Goal: Task Accomplishment & Management: Use online tool/utility

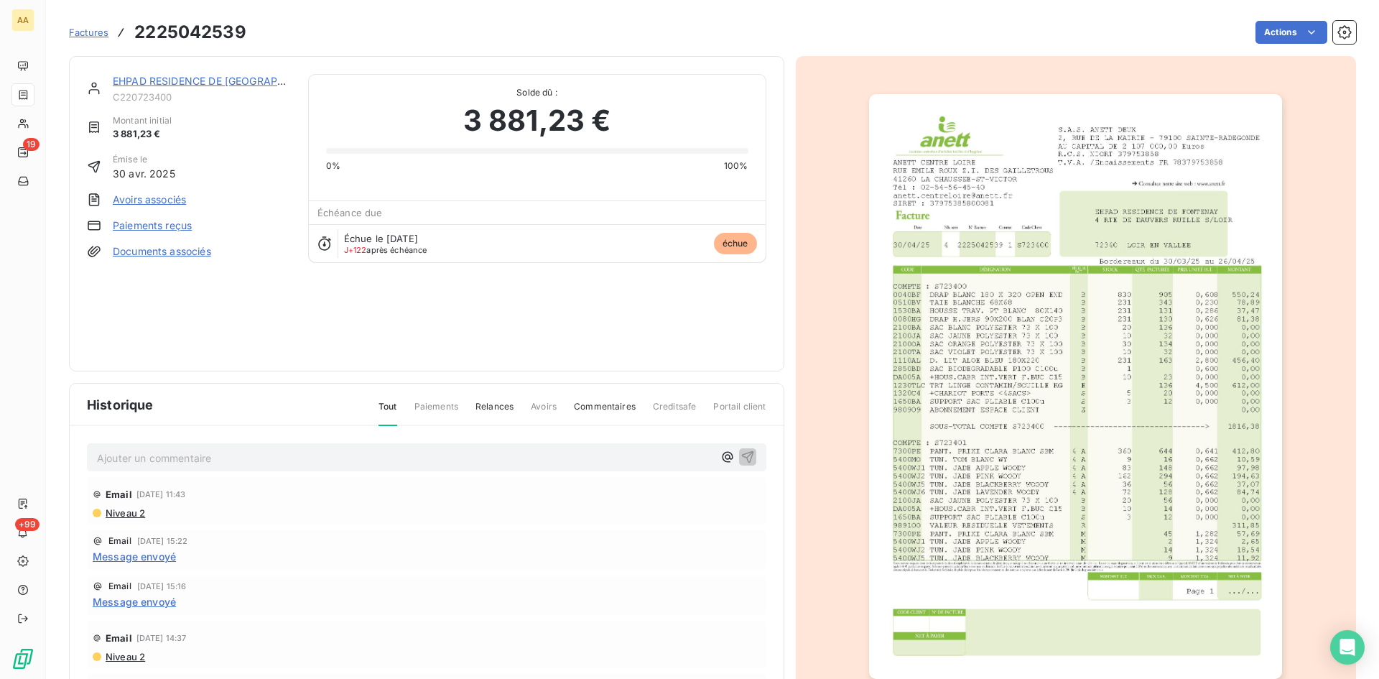
click at [185, 83] on link "EHPAD RESIDENCE DE [GEOGRAPHIC_DATA]" at bounding box center [221, 81] width 216 height 12
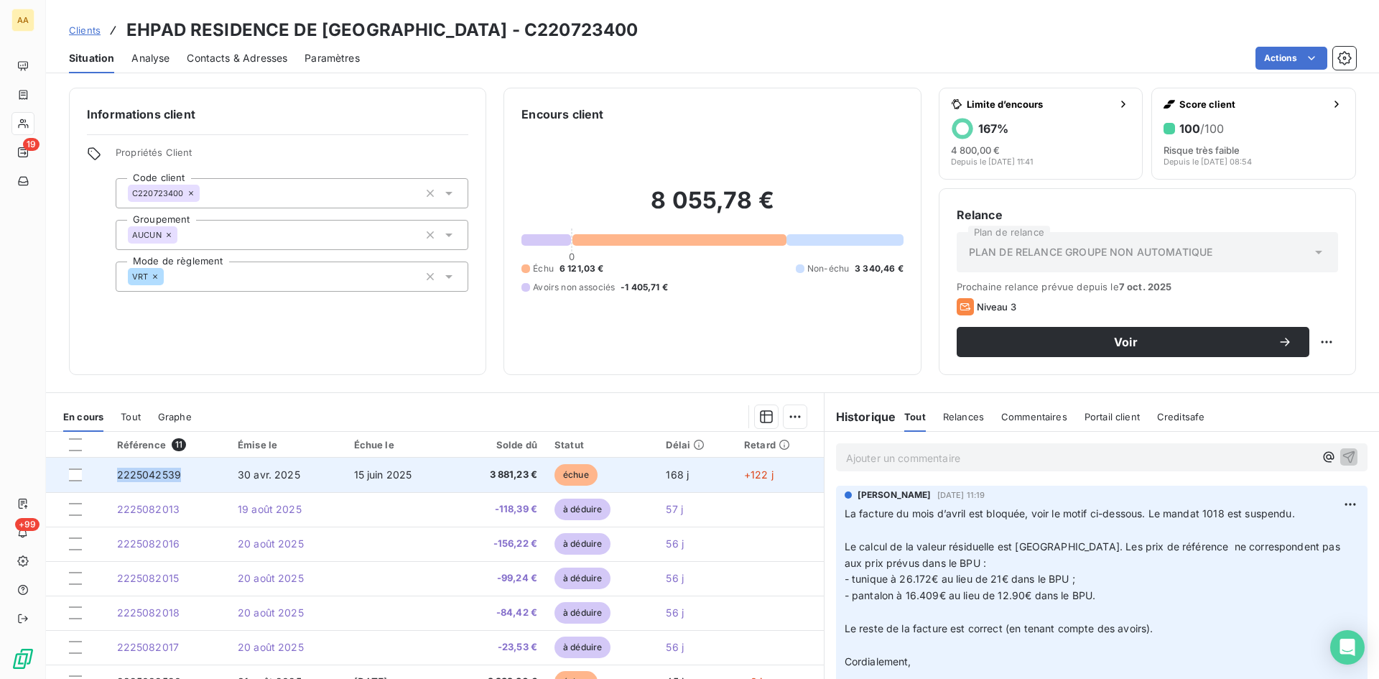
drag, startPoint x: 177, startPoint y: 475, endPoint x: 118, endPoint y: 474, distance: 58.9
click at [118, 474] on span "2225042539" at bounding box center [149, 474] width 65 height 12
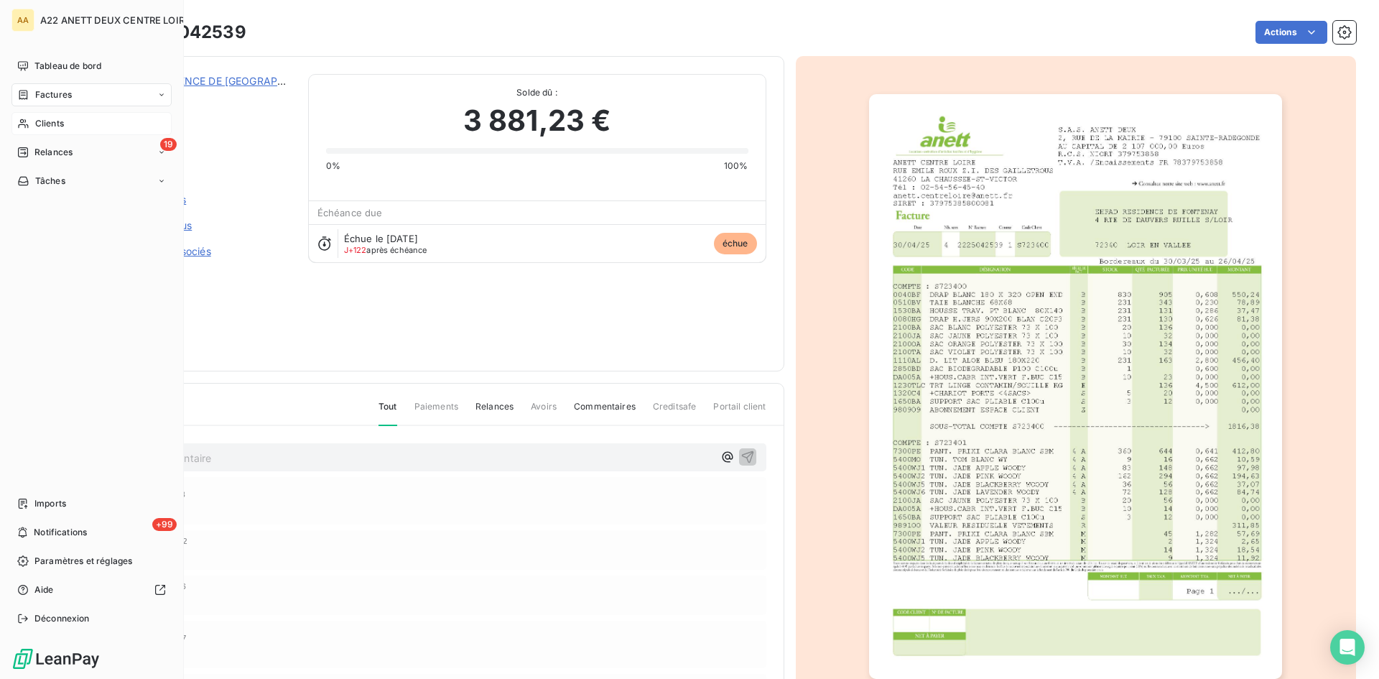
click at [60, 123] on span "Clients" at bounding box center [49, 123] width 29 height 13
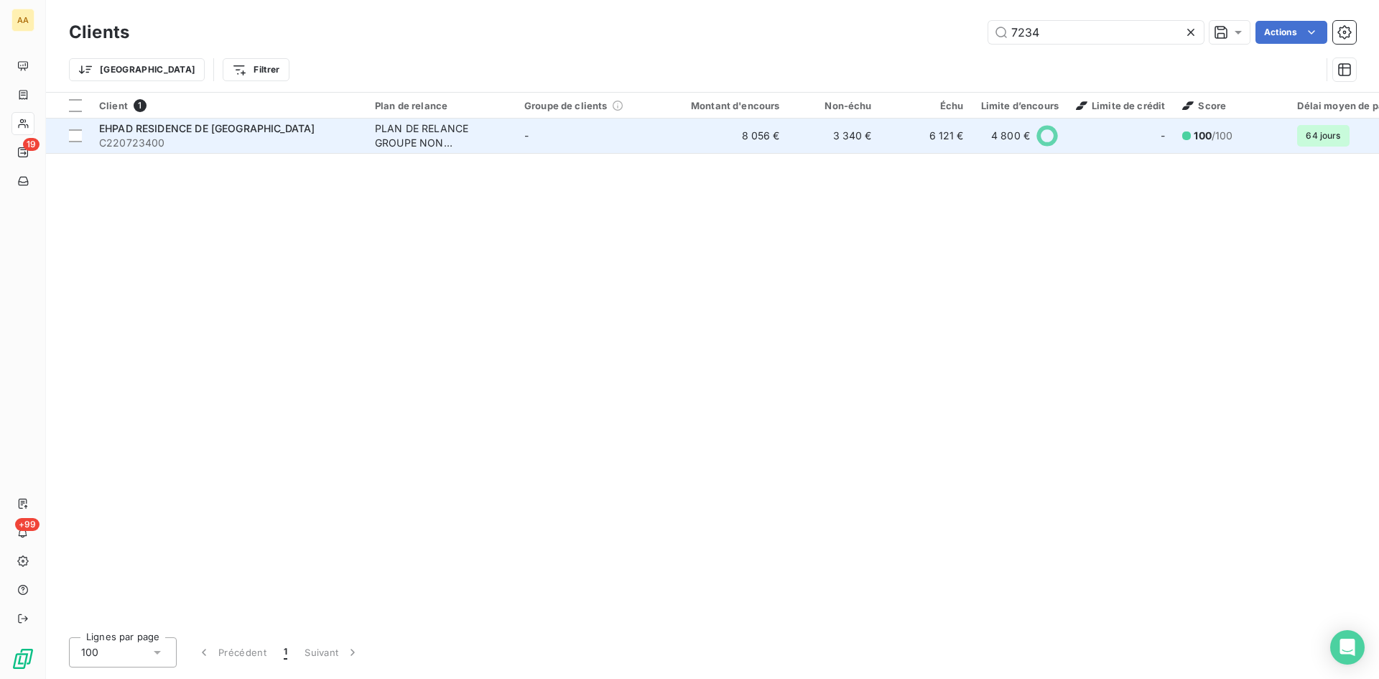
click at [241, 134] on span "EHPAD RESIDENCE DE [GEOGRAPHIC_DATA]" at bounding box center [206, 128] width 215 height 12
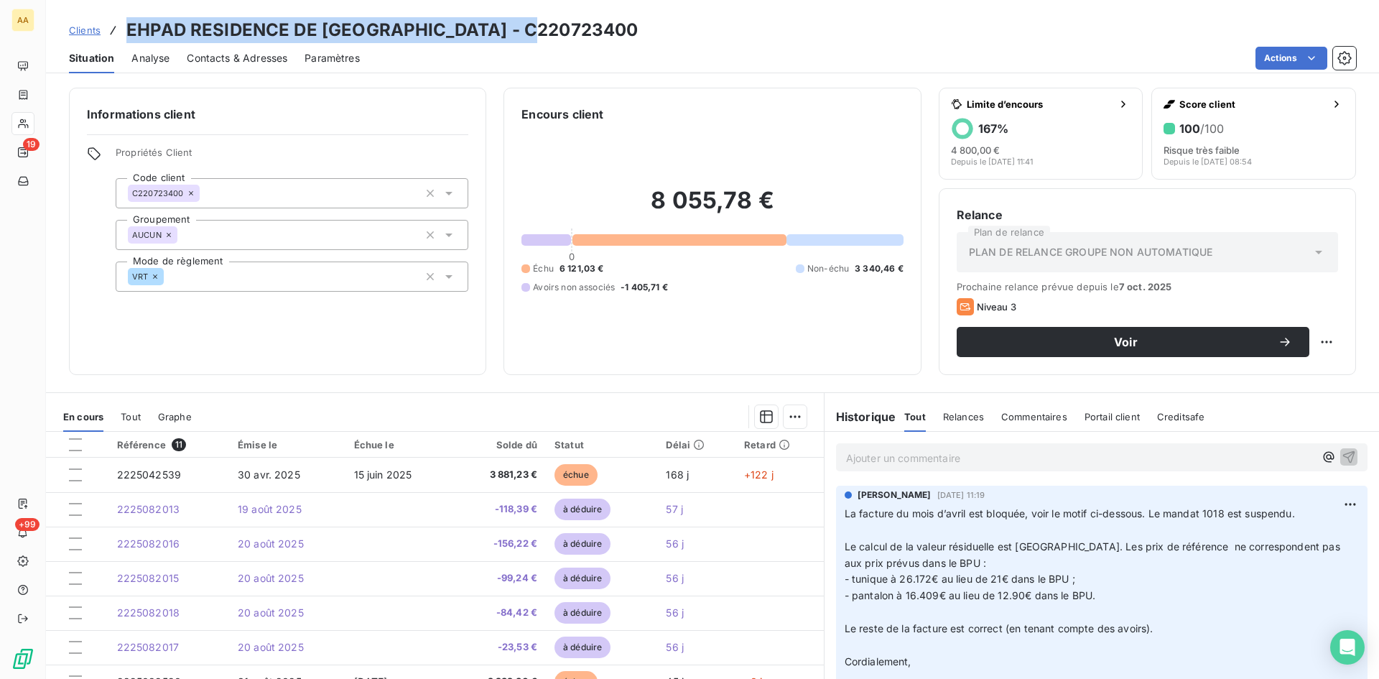
drag, startPoint x: 562, startPoint y: 37, endPoint x: 122, endPoint y: 35, distance: 439.5
click at [122, 35] on div "Clients EHPAD RESIDENCE DE [GEOGRAPHIC_DATA] - C220723400" at bounding box center [712, 30] width 1333 height 26
copy h3 "EHPAD RESIDENCE DE [GEOGRAPHIC_DATA] - C220723400"
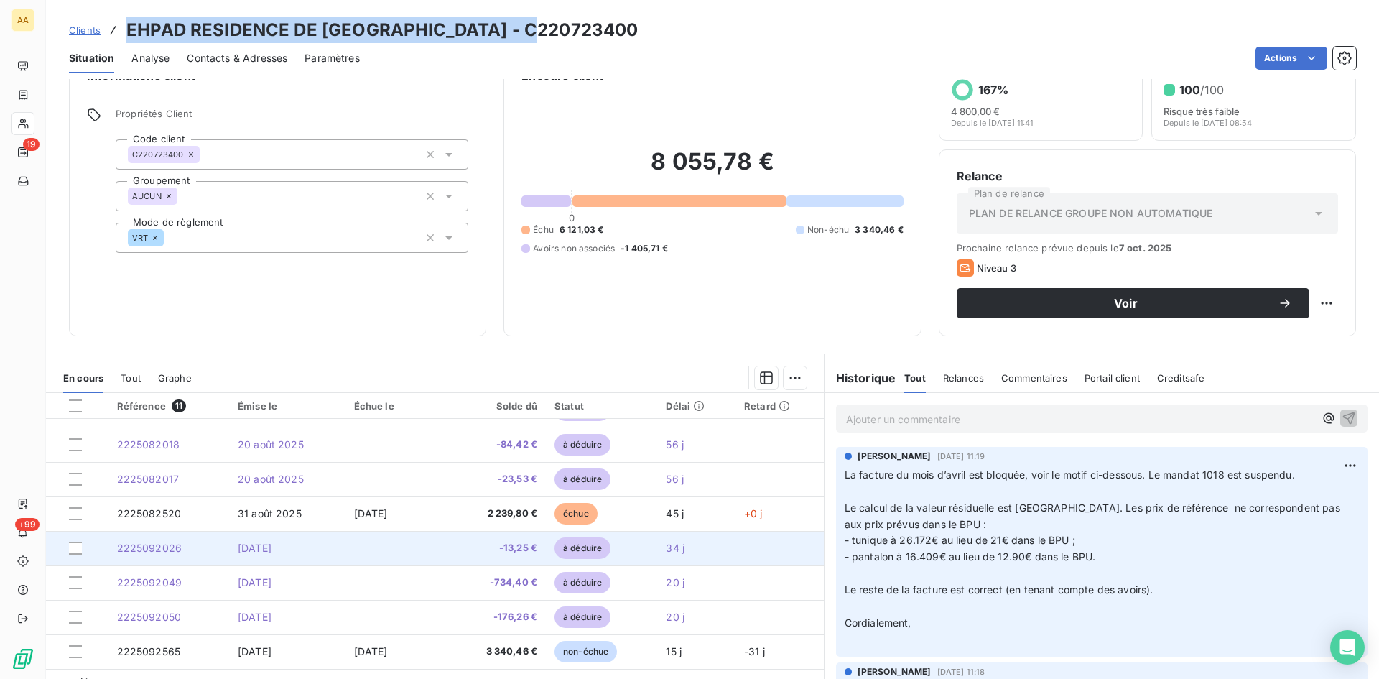
scroll to position [73, 0]
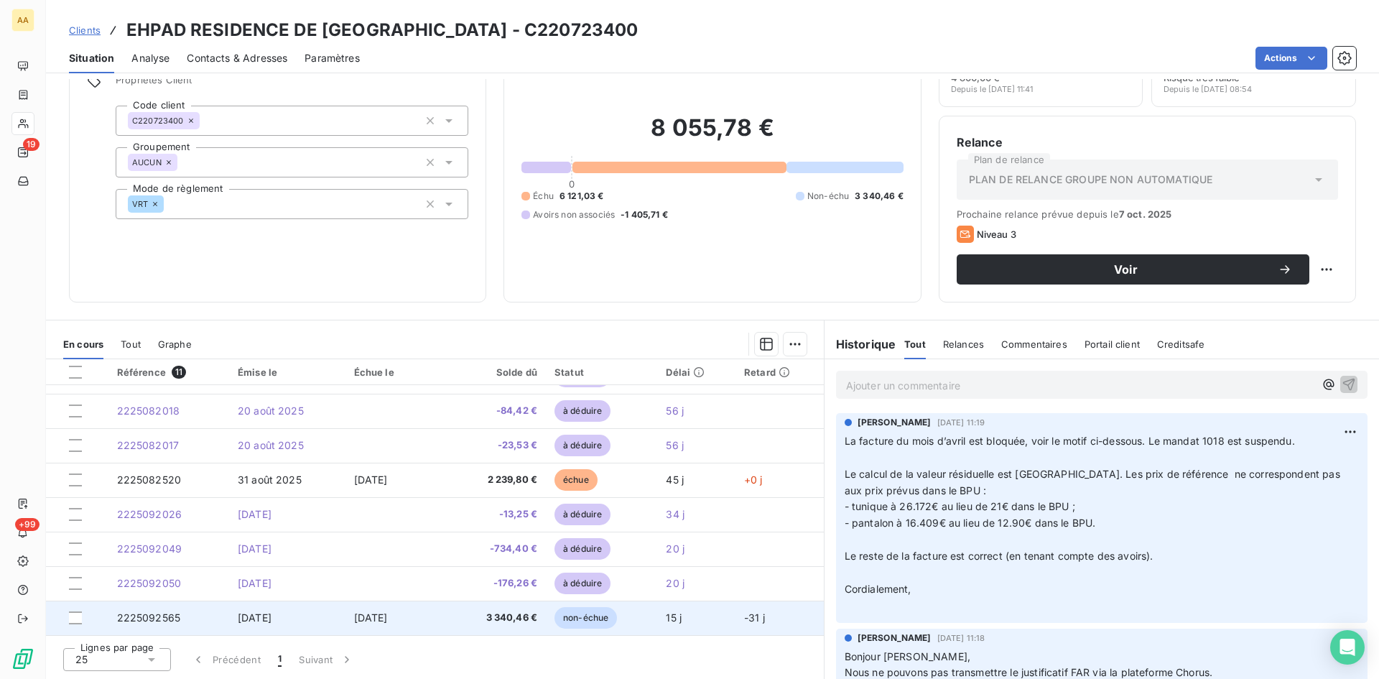
click at [140, 619] on span "2225092565" at bounding box center [149, 617] width 64 height 12
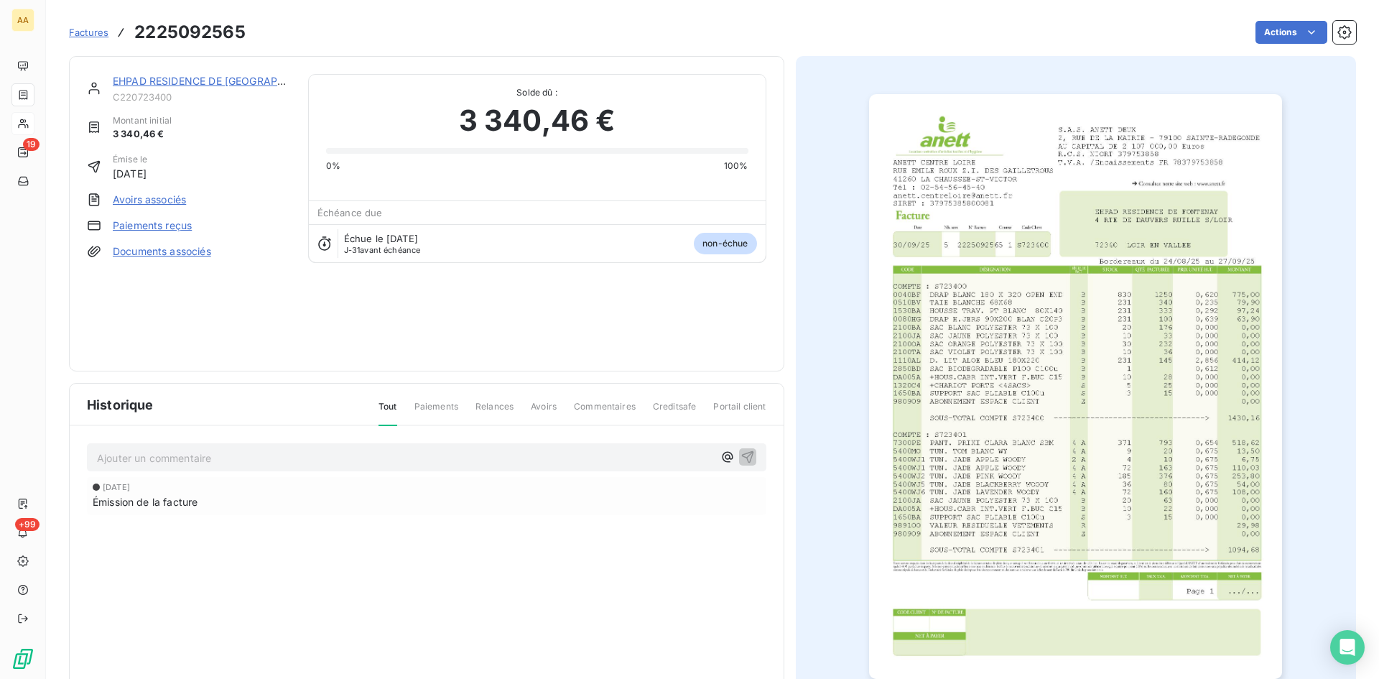
click at [989, 470] on img "button" at bounding box center [1075, 386] width 413 height 585
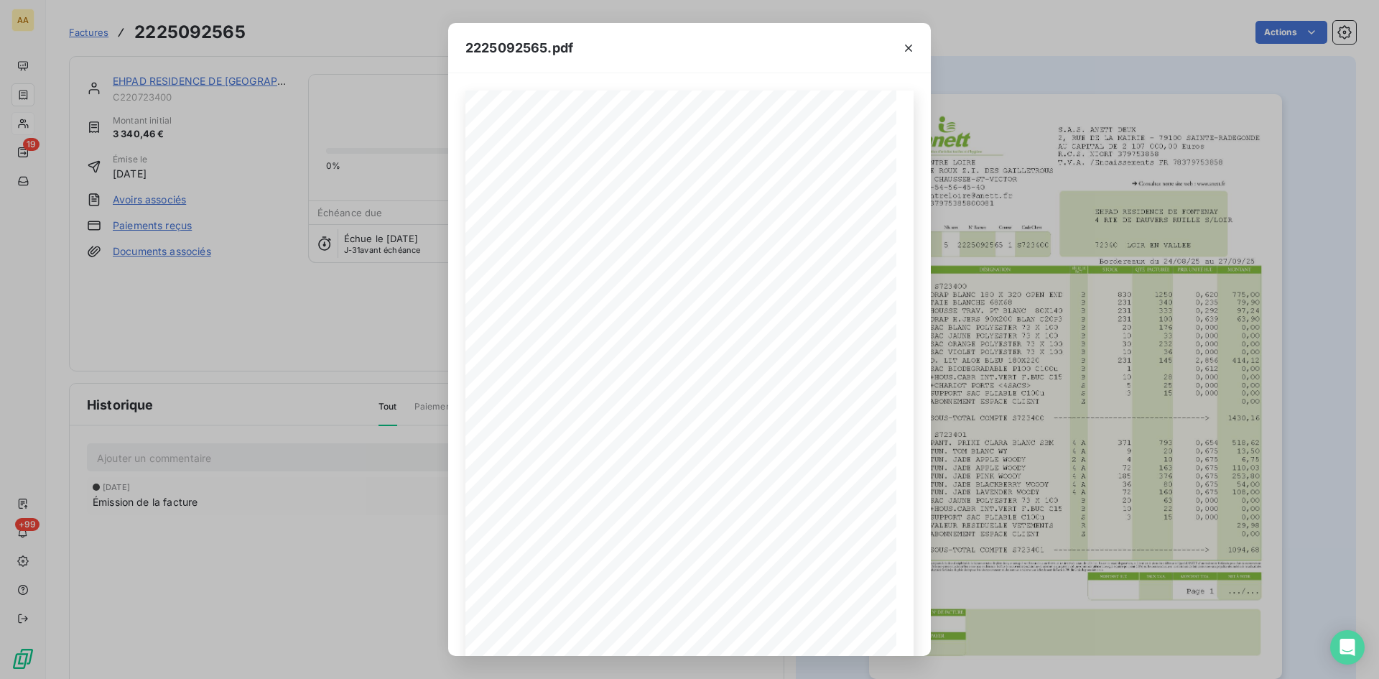
drag, startPoint x: 279, startPoint y: 367, endPoint x: 137, endPoint y: 154, distance: 256.3
click at [279, 366] on div "2225092565.pdf S.A.S. ANETT DEUX [STREET_ADDRESS] AU CAPITAL DE 2 107 000,00 Eu…" at bounding box center [689, 339] width 1379 height 679
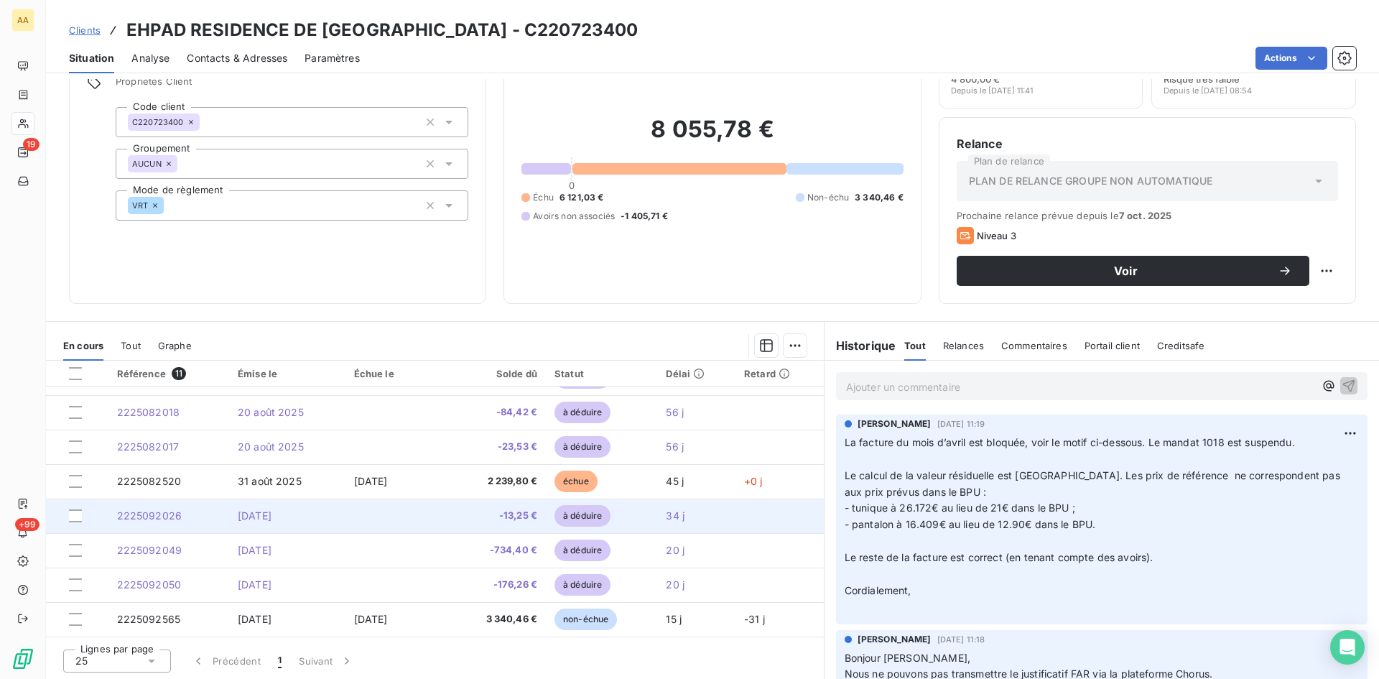
scroll to position [73, 0]
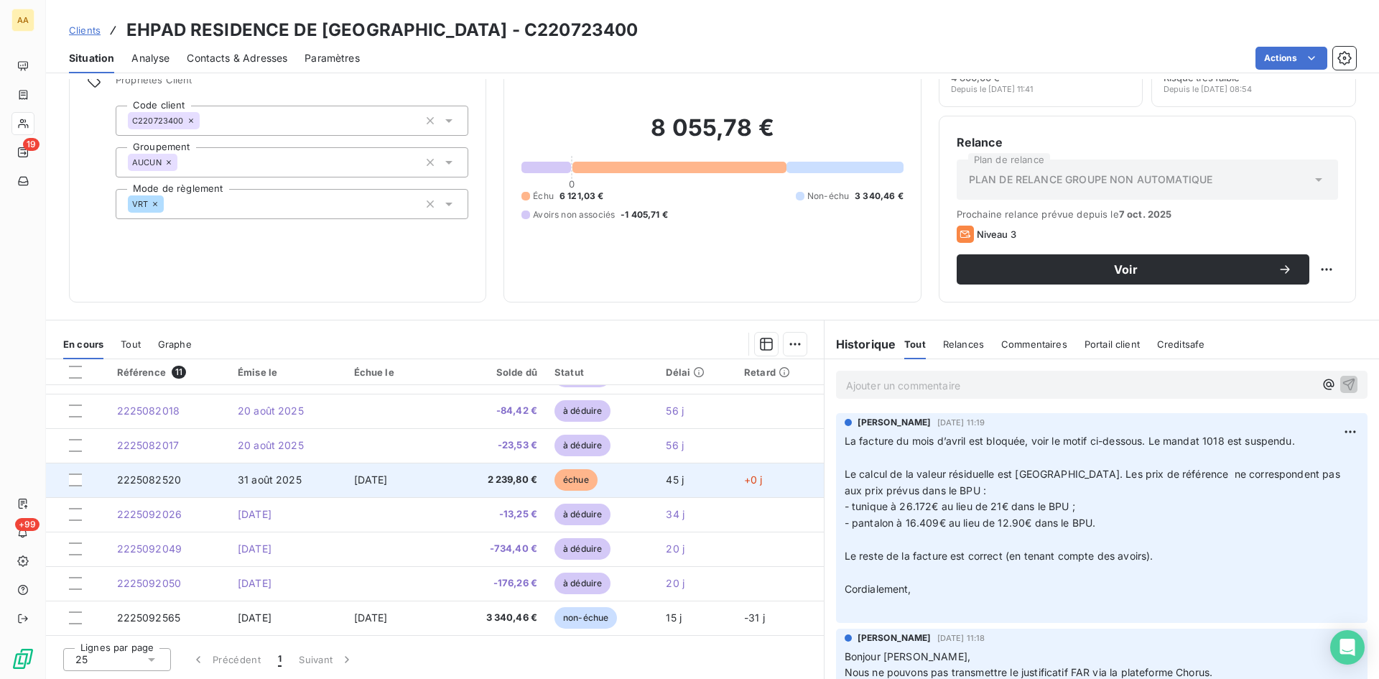
click at [268, 474] on span "31 août 2025" at bounding box center [270, 479] width 64 height 12
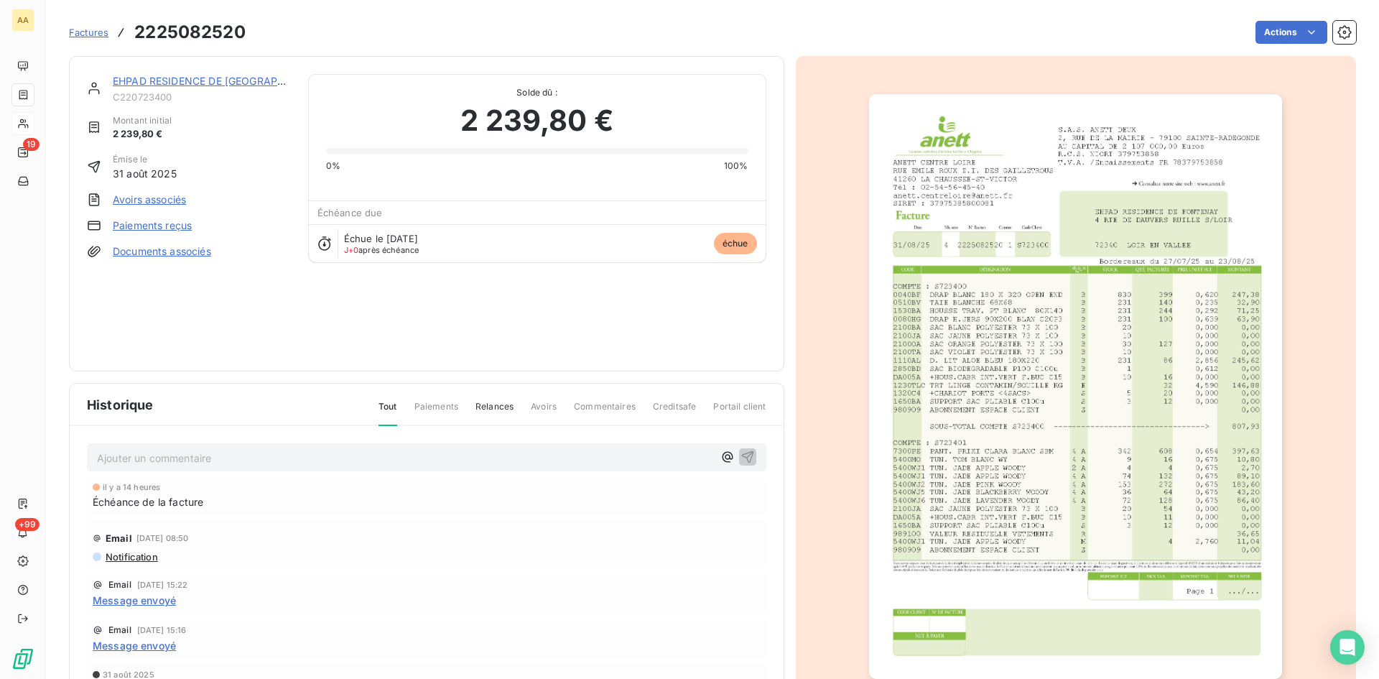
click at [1015, 416] on img "button" at bounding box center [1075, 386] width 413 height 585
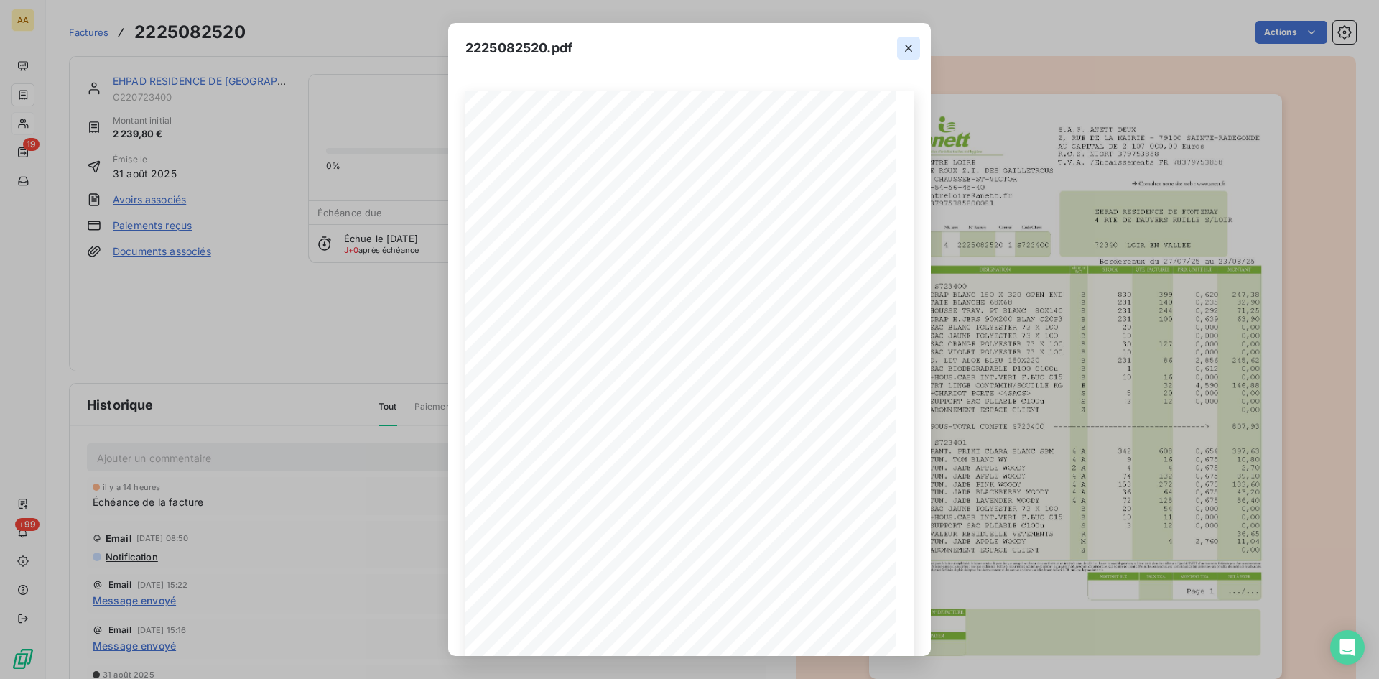
click at [911, 46] on icon "button" at bounding box center [908, 48] width 7 height 7
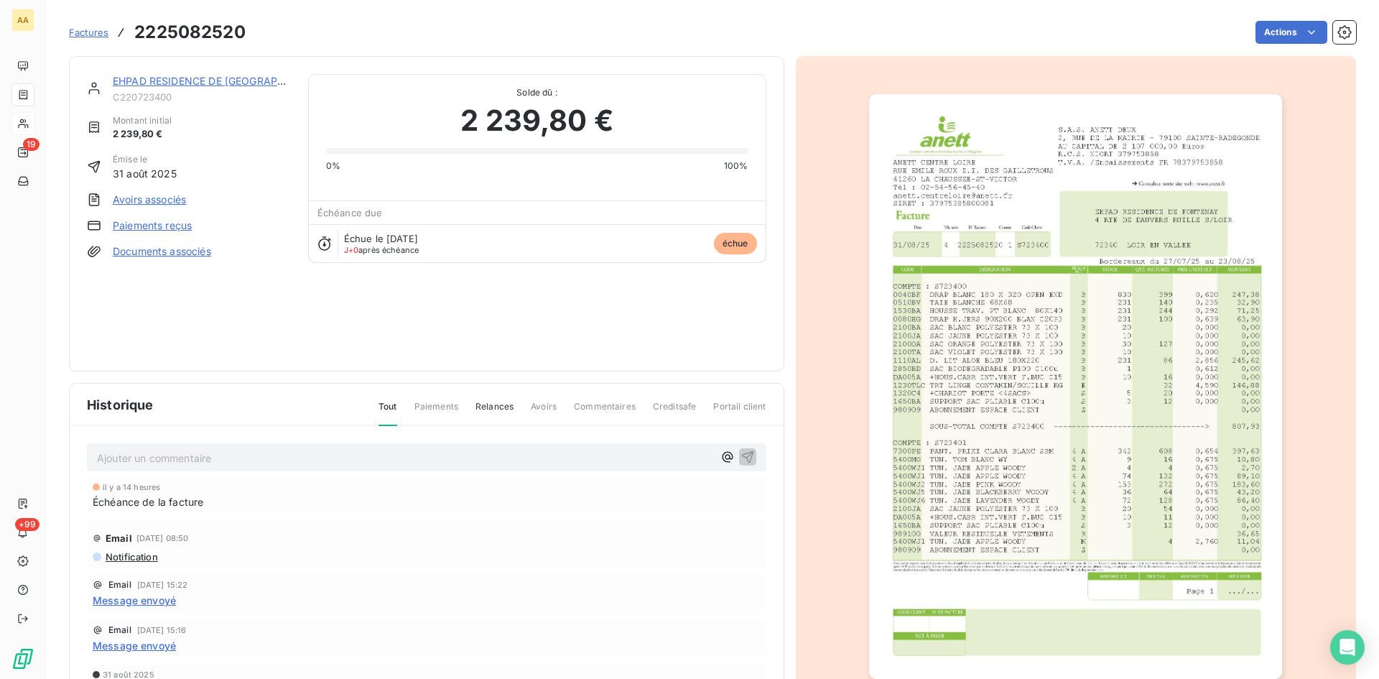
click at [288, 335] on div "EHPAD RESIDENCE DE [GEOGRAPHIC_DATA] Montant initial 2 239,80 € Émise le [DATE]…" at bounding box center [189, 213] width 204 height 279
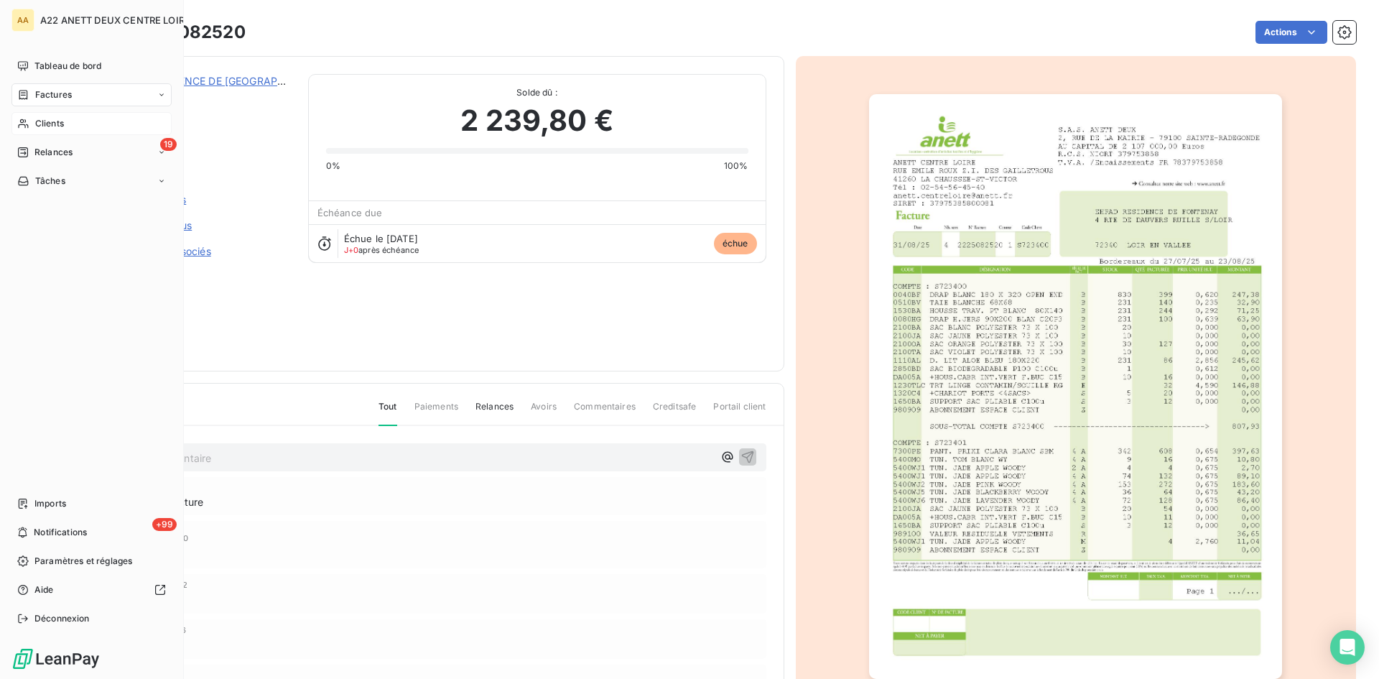
click at [55, 96] on span "Factures" at bounding box center [53, 94] width 37 height 13
click at [39, 129] on span "Clients" at bounding box center [49, 123] width 29 height 13
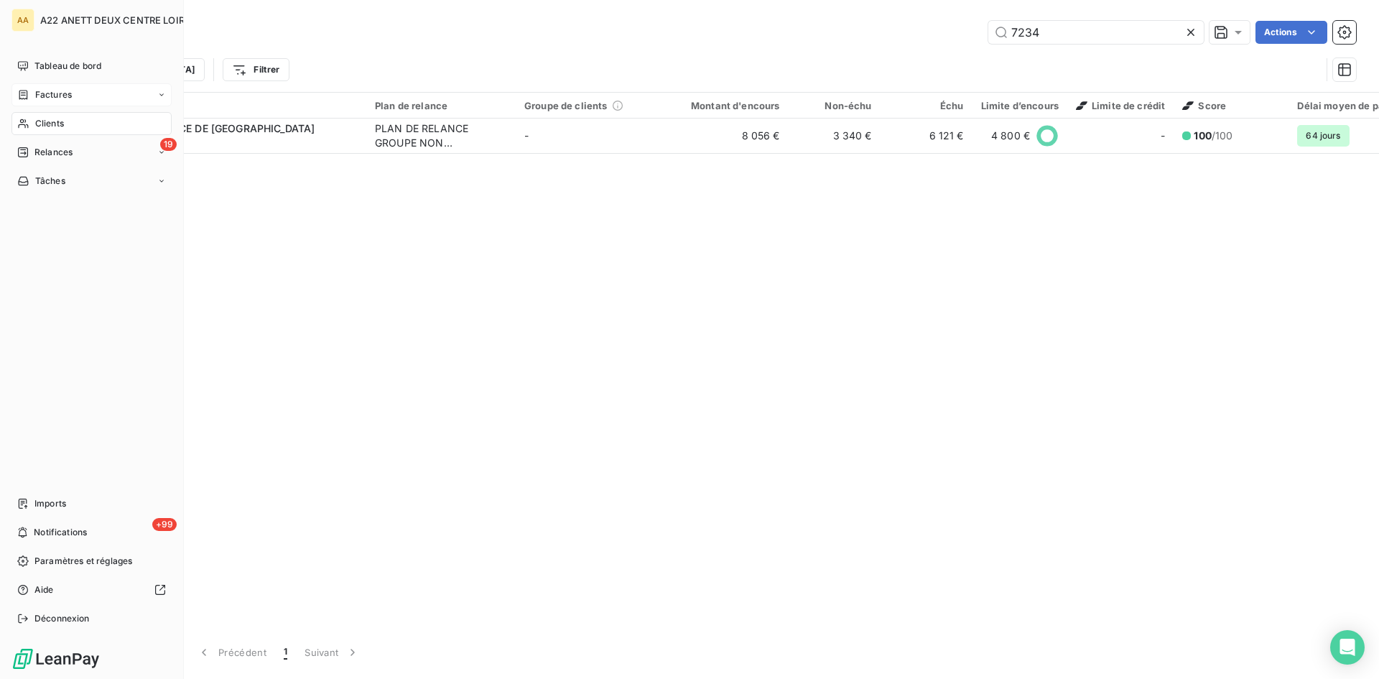
click at [47, 90] on span "Factures" at bounding box center [53, 94] width 37 height 13
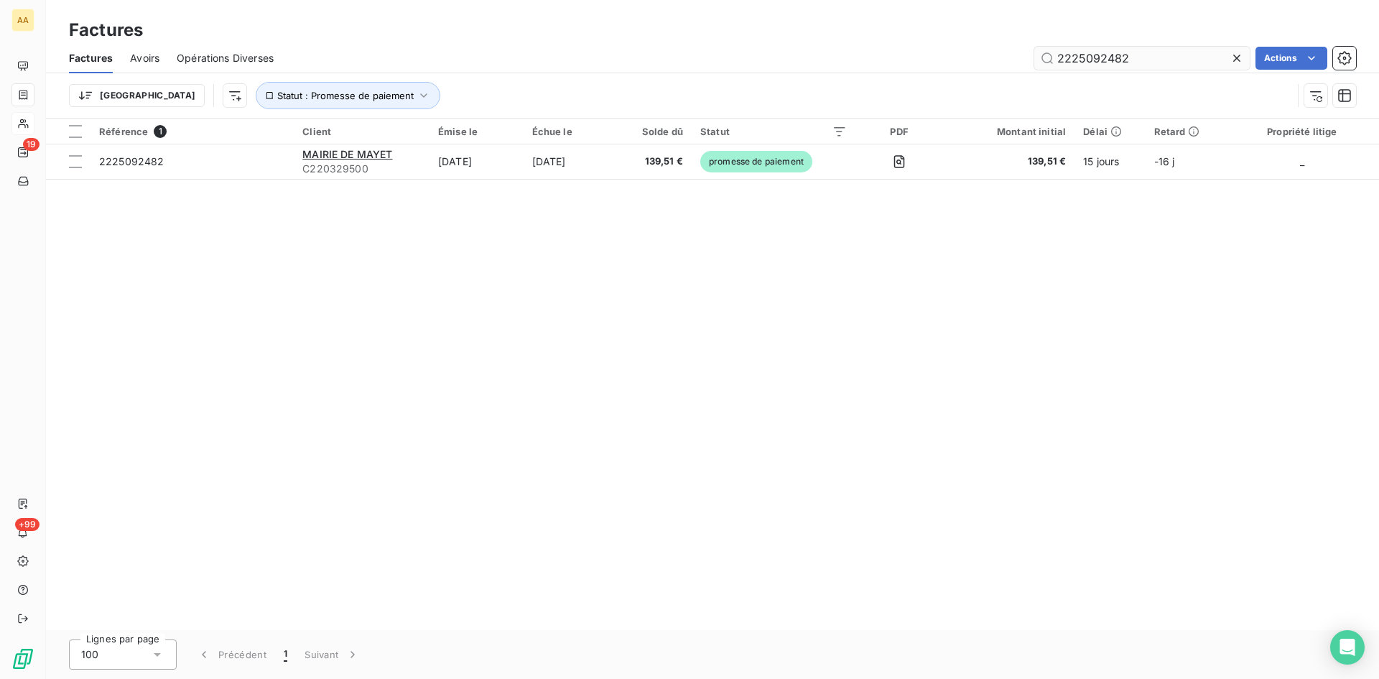
drag, startPoint x: 1130, startPoint y: 60, endPoint x: 1090, endPoint y: 57, distance: 40.4
click at [1090, 57] on input "2225092482" at bounding box center [1141, 58] width 215 height 23
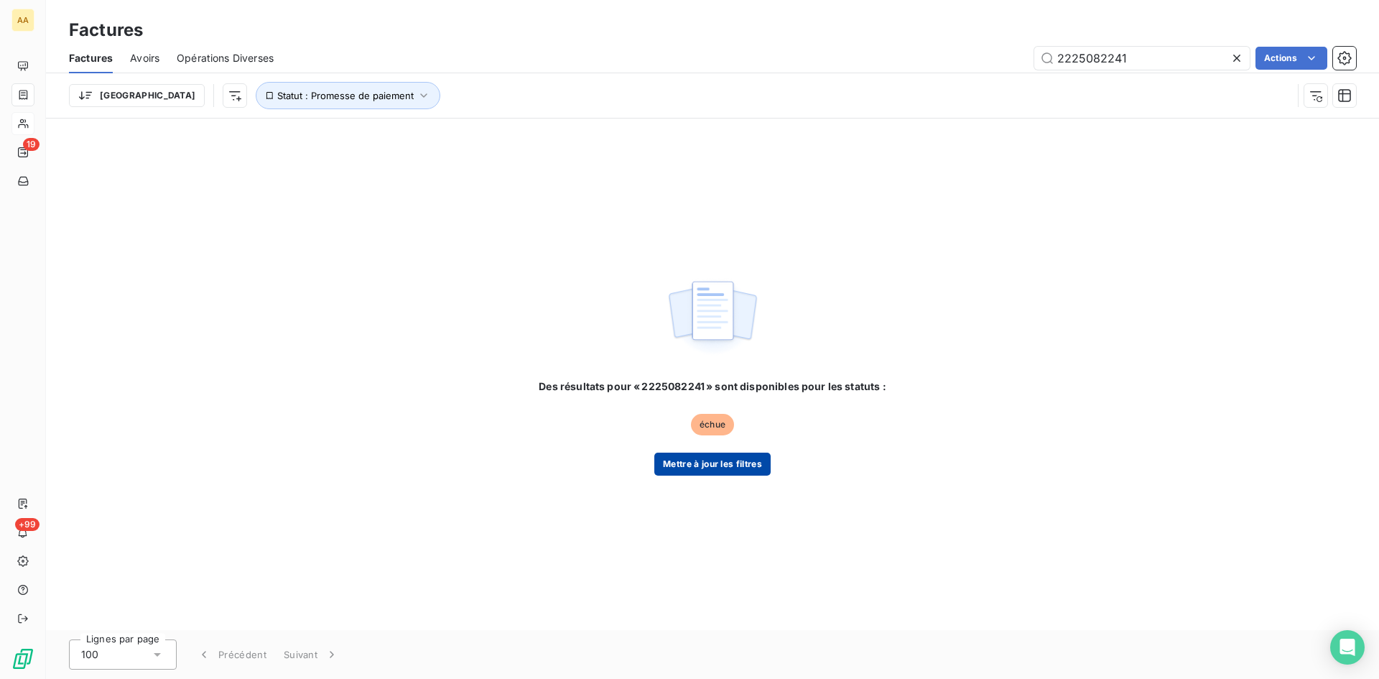
type input "2225082241"
click at [714, 460] on button "Mettre à jour les filtres" at bounding box center [712, 463] width 116 height 23
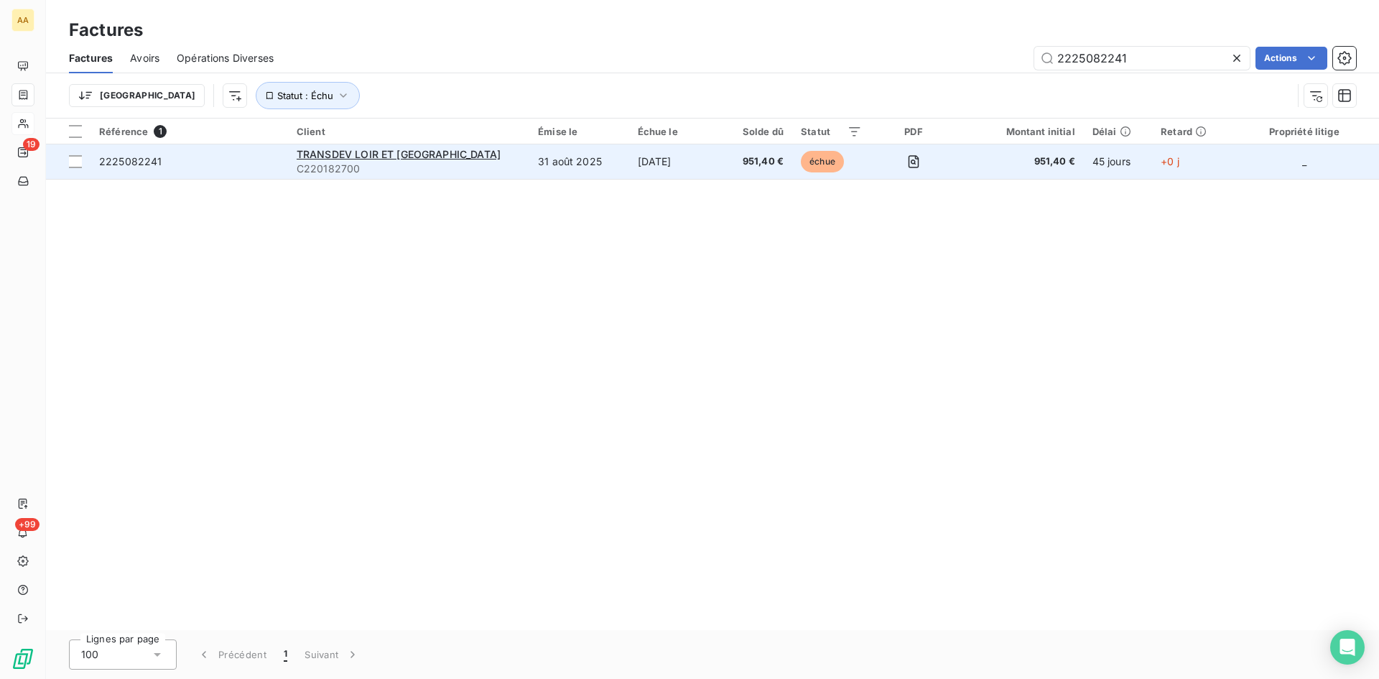
click at [325, 164] on span "C220182700" at bounding box center [409, 169] width 224 height 14
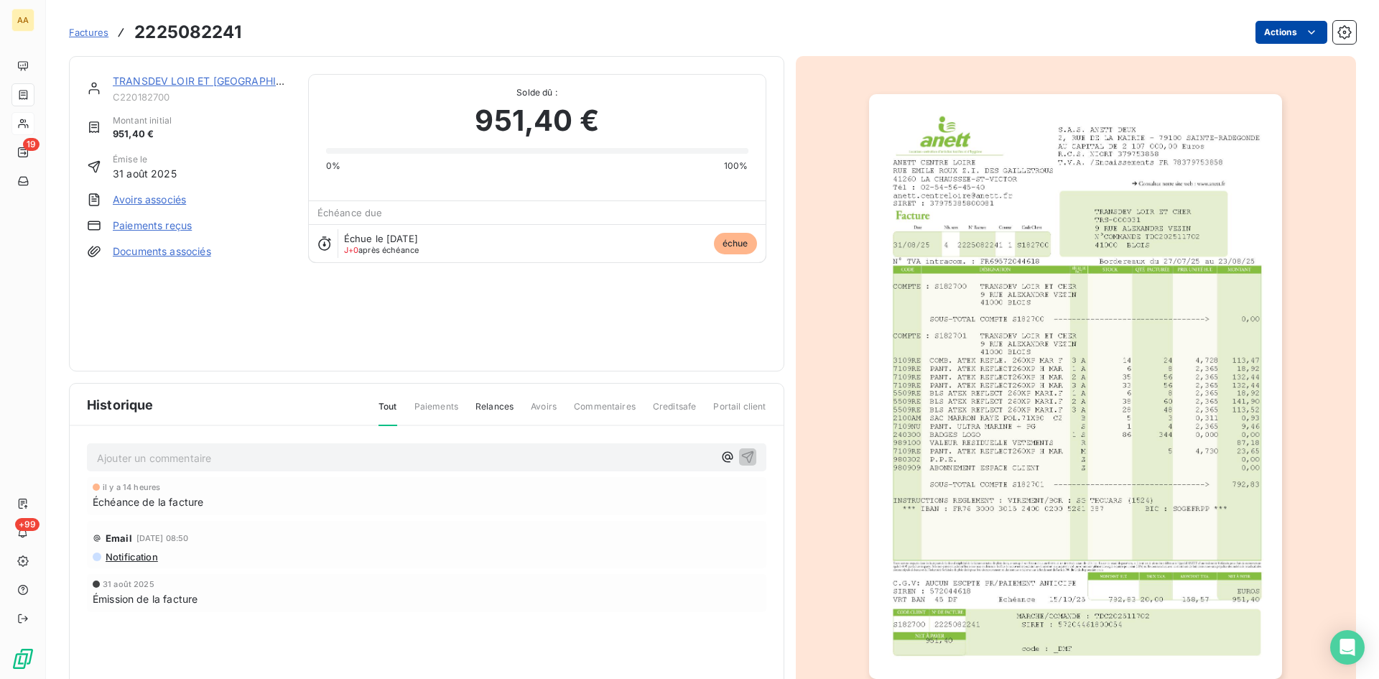
click at [1248, 32] on html "AA 19 +99 Factures 2225082241 Actions TRANSDEV LOIR ET CHER C220182700 Montant …" at bounding box center [689, 339] width 1379 height 679
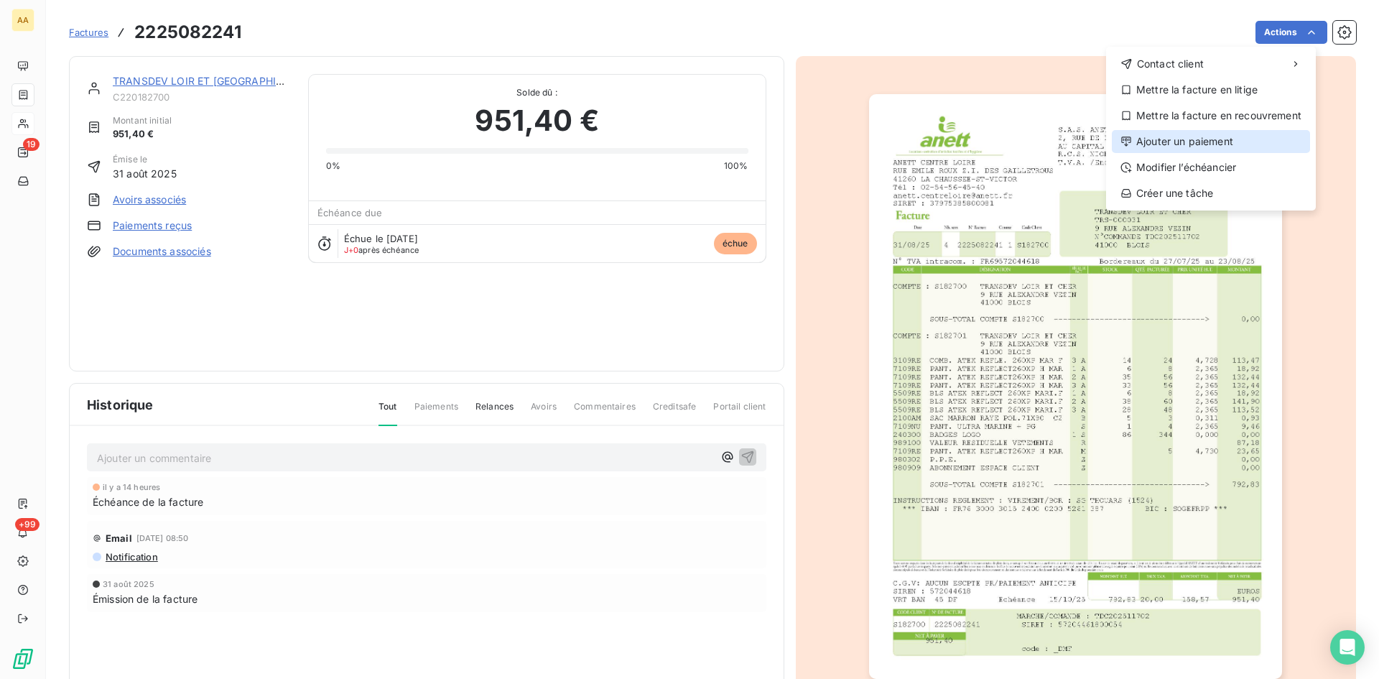
click at [1216, 139] on div "Ajouter un paiement" at bounding box center [1211, 141] width 198 height 23
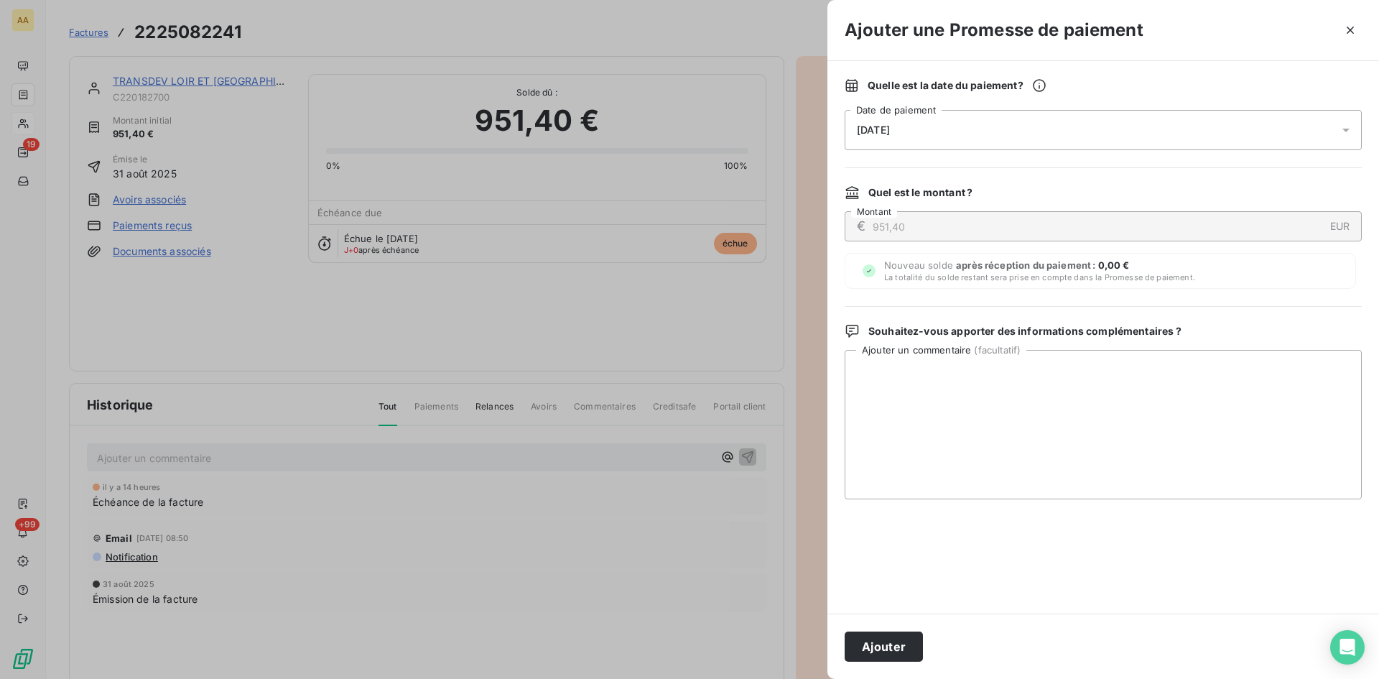
click at [943, 125] on div "[DATE]" at bounding box center [1103, 130] width 517 height 40
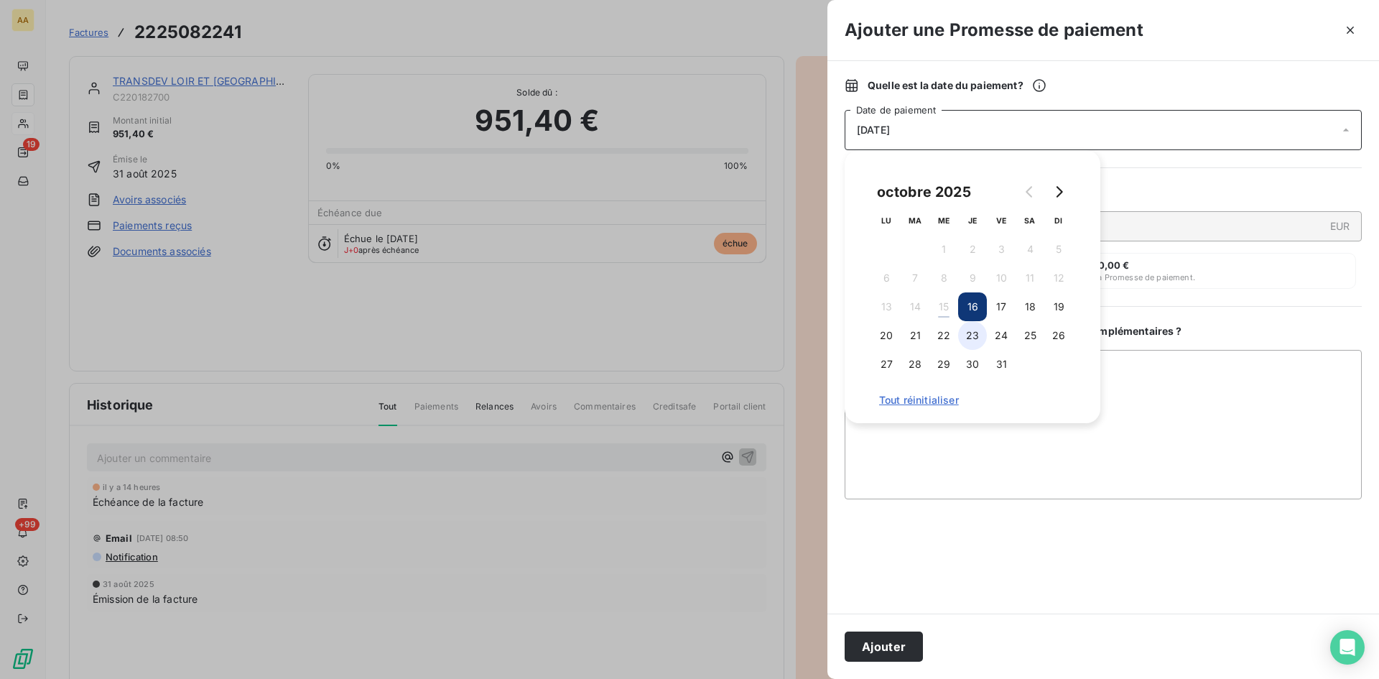
click at [965, 326] on button "23" at bounding box center [972, 335] width 29 height 29
click at [899, 647] on button "Ajouter" at bounding box center [884, 646] width 78 height 30
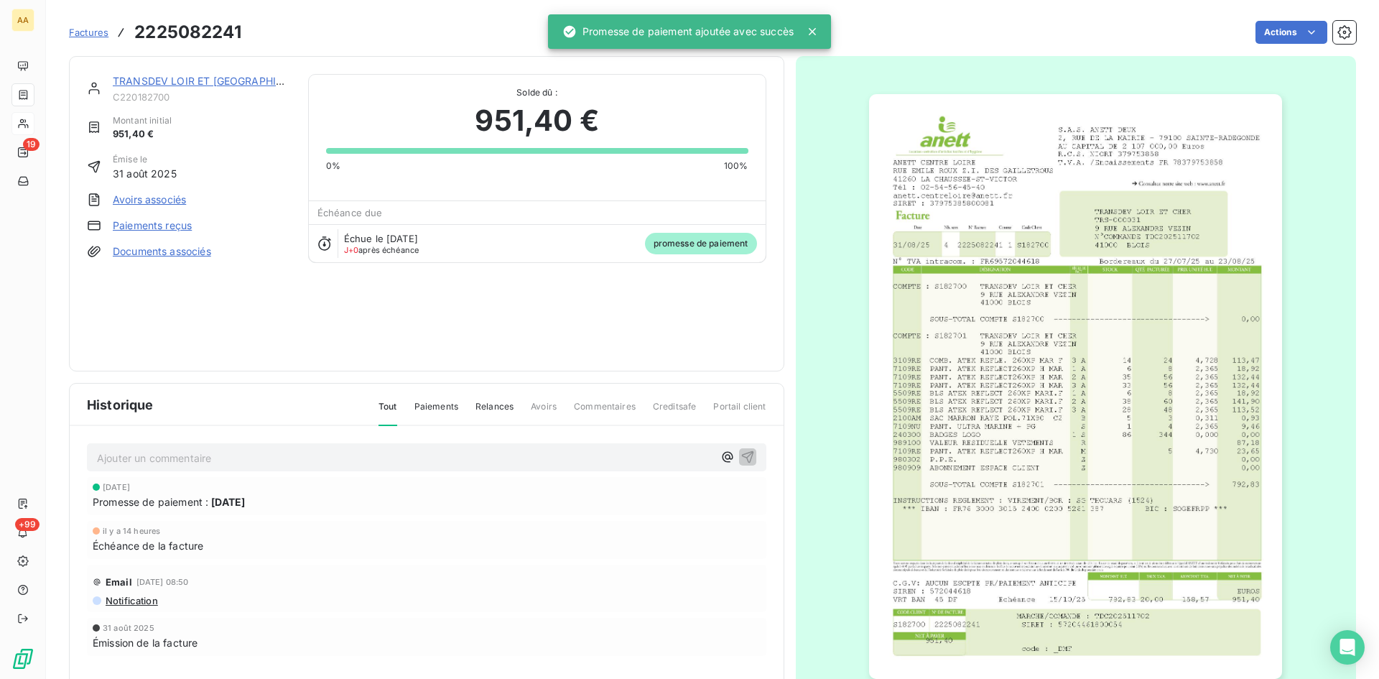
click at [523, 447] on div "Ajouter un commentaire ﻿" at bounding box center [426, 457] width 679 height 28
click at [520, 452] on p "Ajouter un commentaire ﻿" at bounding box center [405, 458] width 616 height 18
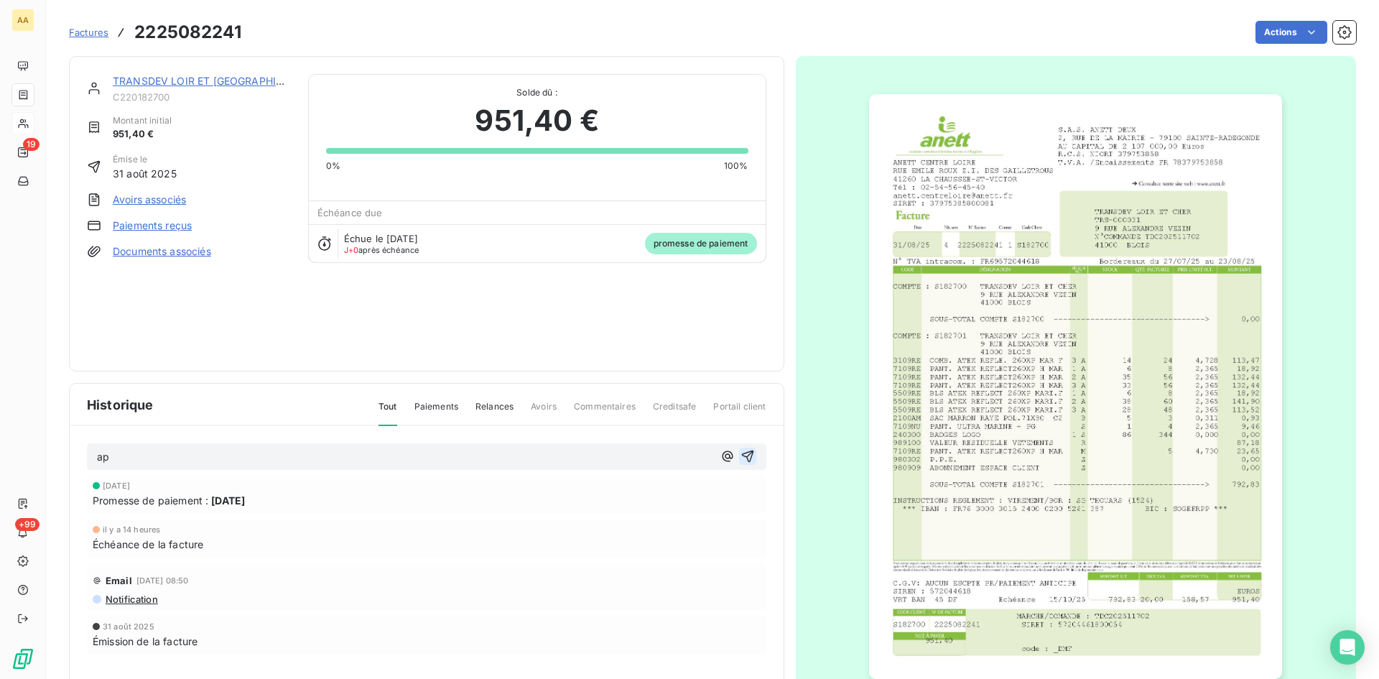
click at [740, 452] on icon "button" at bounding box center [747, 456] width 14 height 14
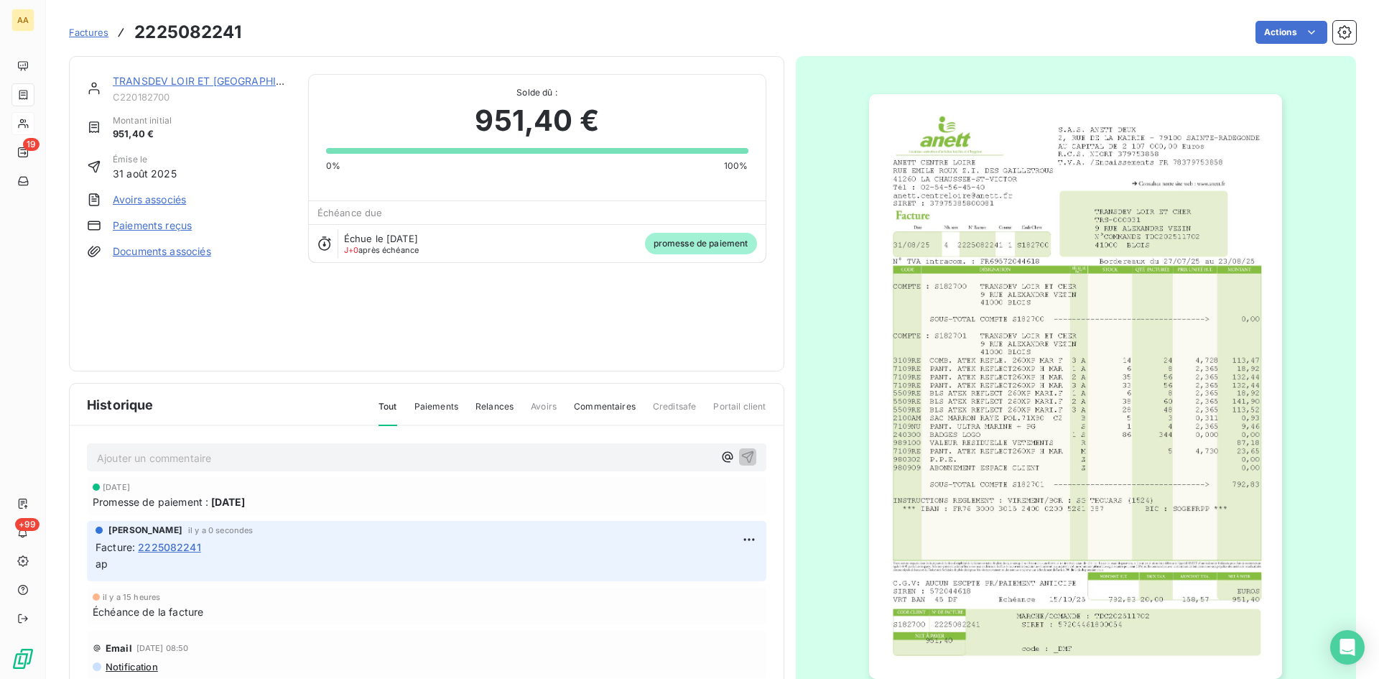
click at [192, 78] on link "TRANSDEV LOIR ET [GEOGRAPHIC_DATA]" at bounding box center [215, 81] width 205 height 12
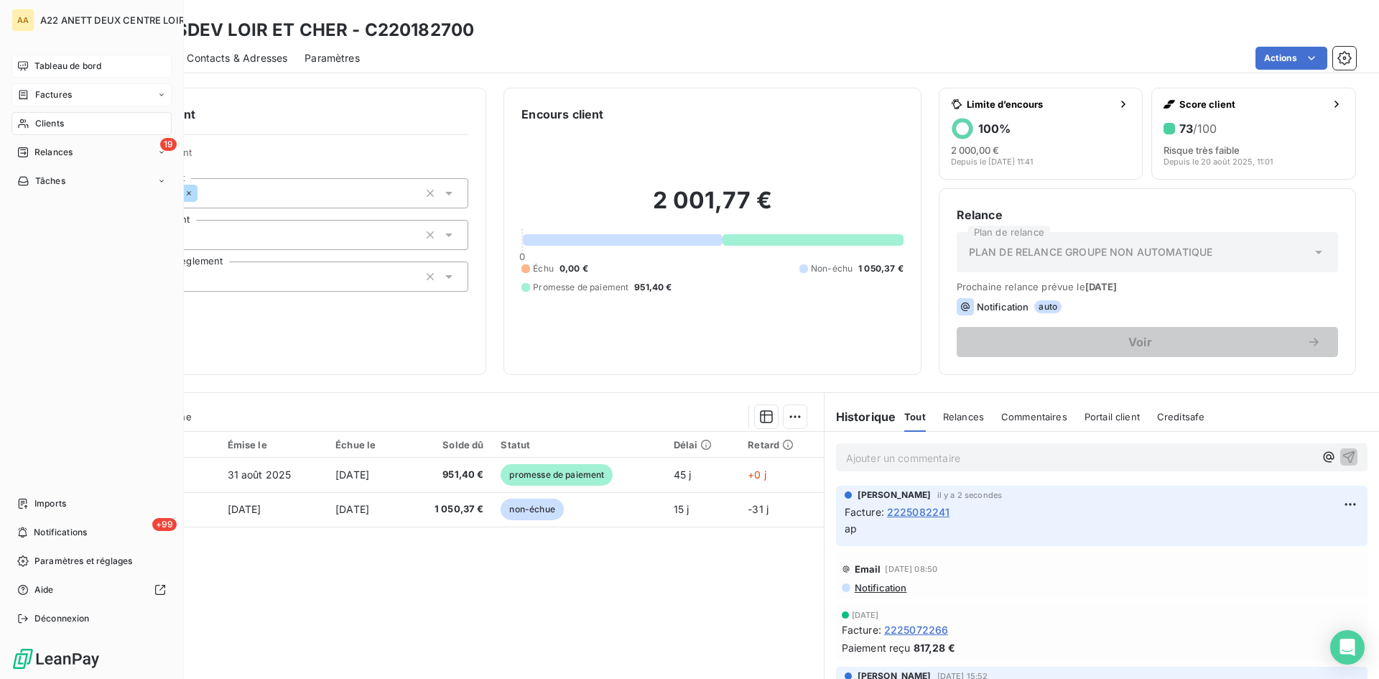
click at [46, 63] on span "Tableau de bord" at bounding box center [67, 66] width 67 height 13
